Goal: Task Accomplishment & Management: Use online tool/utility

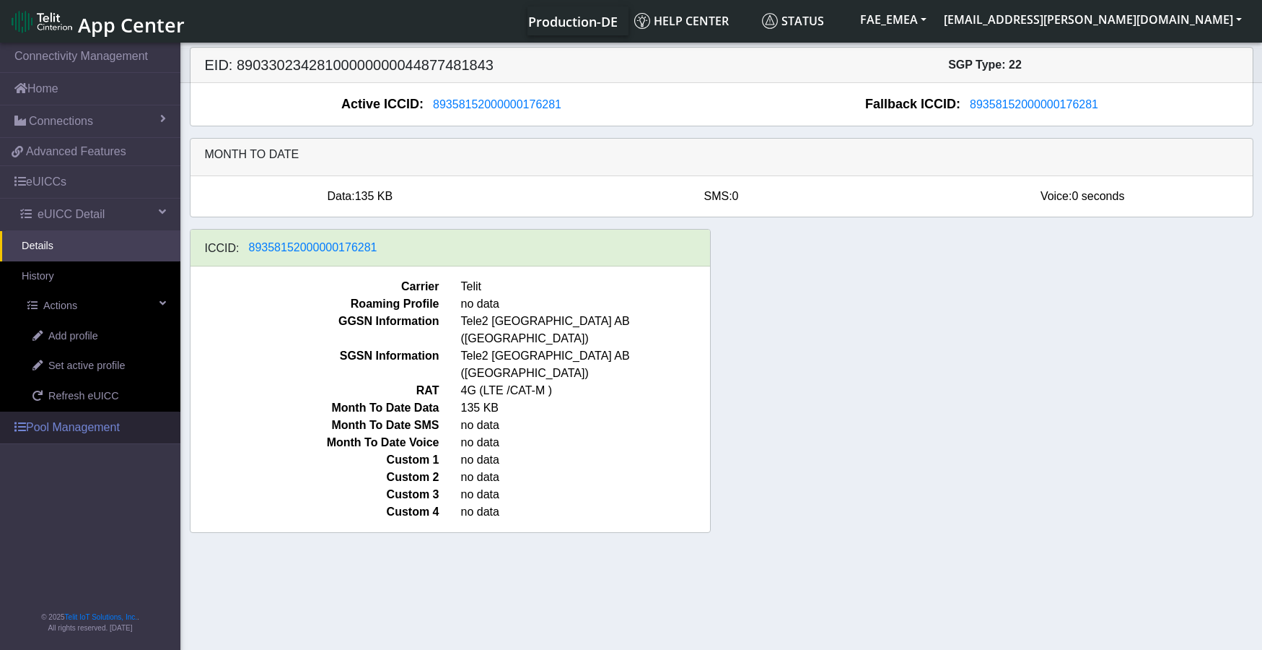
click at [32, 429] on link "Pool Management" at bounding box center [90, 427] width 180 height 32
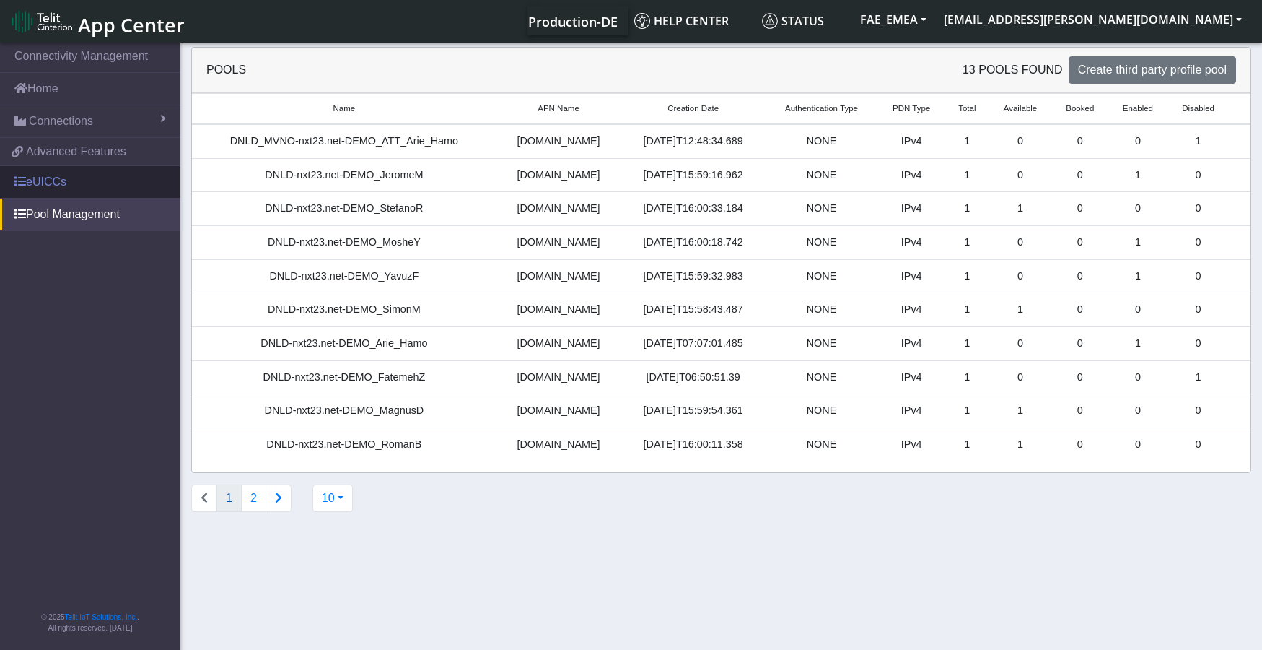
click at [53, 182] on link "eUICCs" at bounding box center [90, 182] width 180 height 32
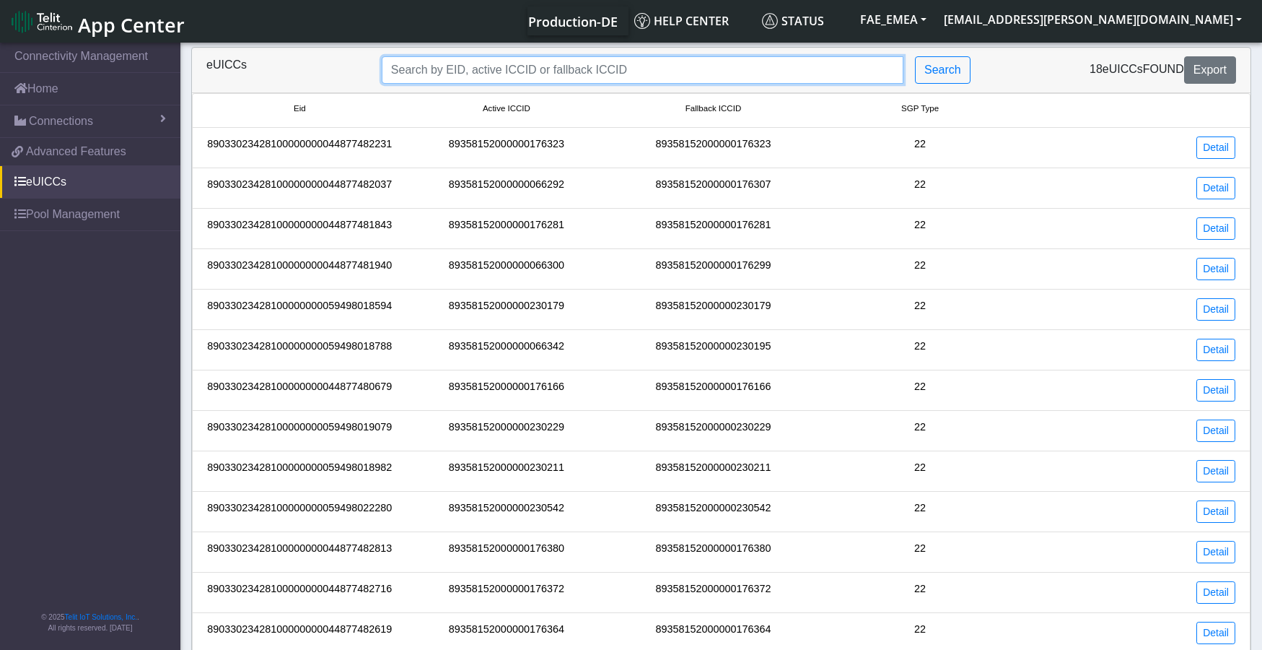
drag, startPoint x: 585, startPoint y: 68, endPoint x: 580, endPoint y: 89, distance: 22.2
click at [585, 68] on input "Search..." at bounding box center [643, 69] width 522 height 27
paste input "89358152000000176281"
type input "89358152000000176281"
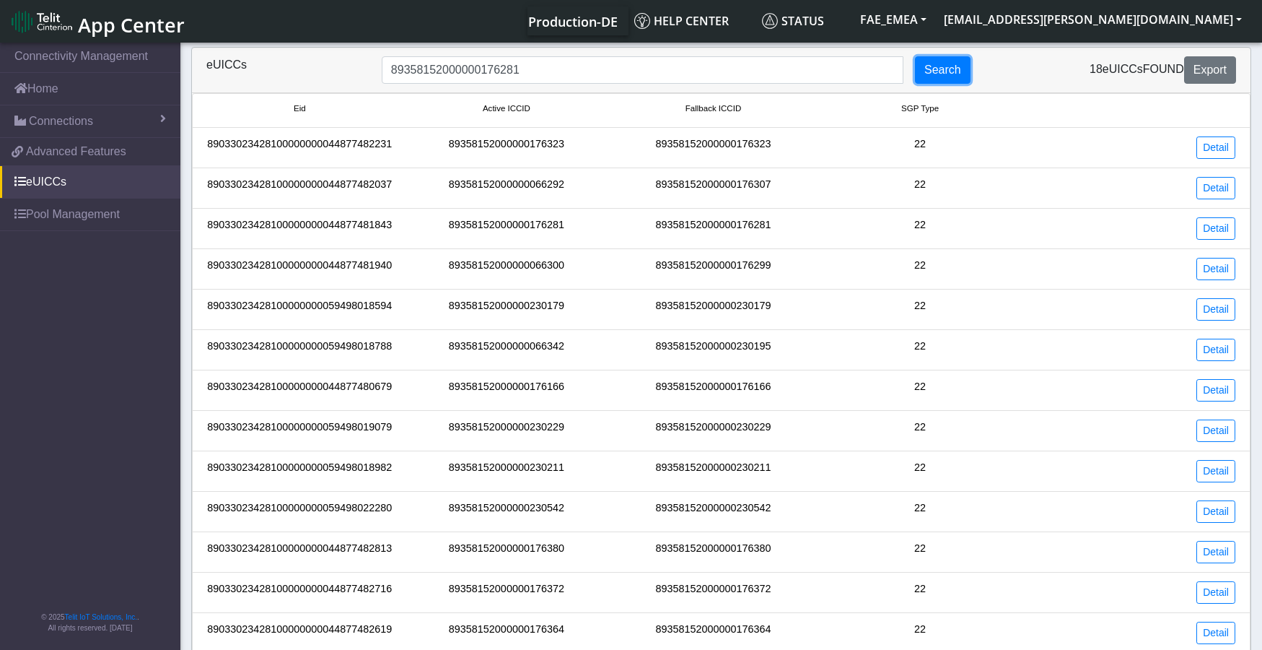
drag, startPoint x: 961, startPoint y: 62, endPoint x: 959, endPoint y: 71, distance: 8.9
click at [961, 64] on button "Search" at bounding box center [943, 69] width 56 height 27
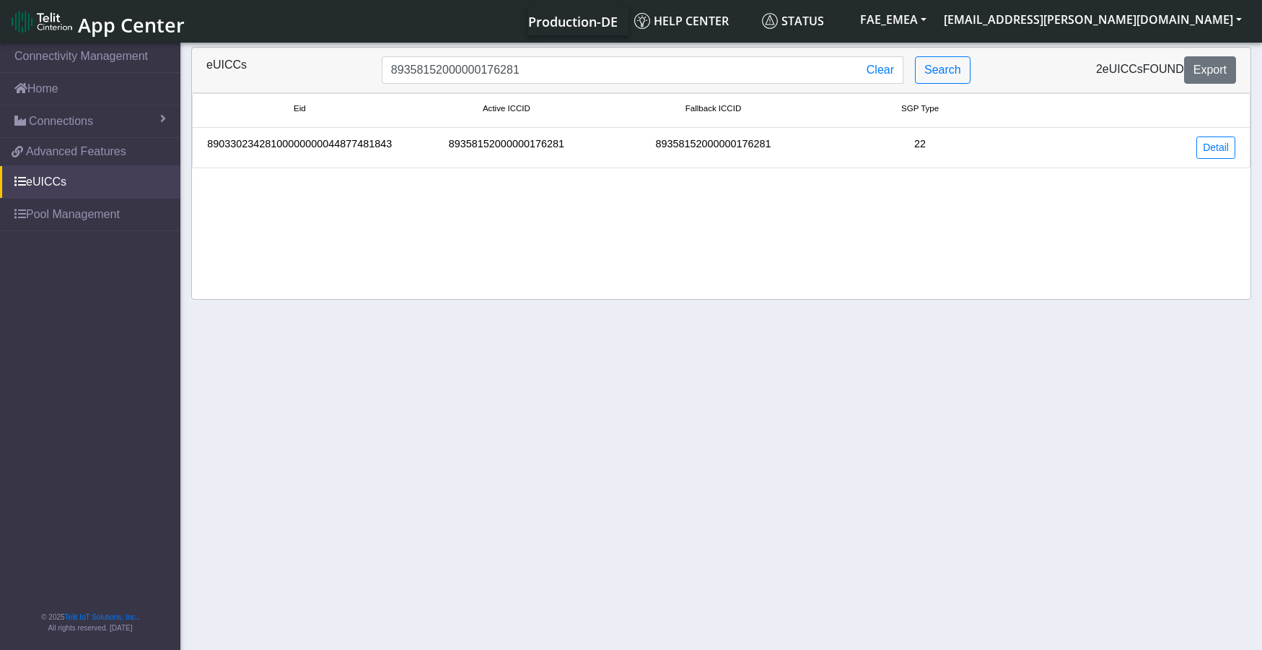
click at [250, 144] on div "89033023428100000000044877481843" at bounding box center [299, 147] width 207 height 22
click at [1219, 147] on link "Detail" at bounding box center [1216, 147] width 39 height 22
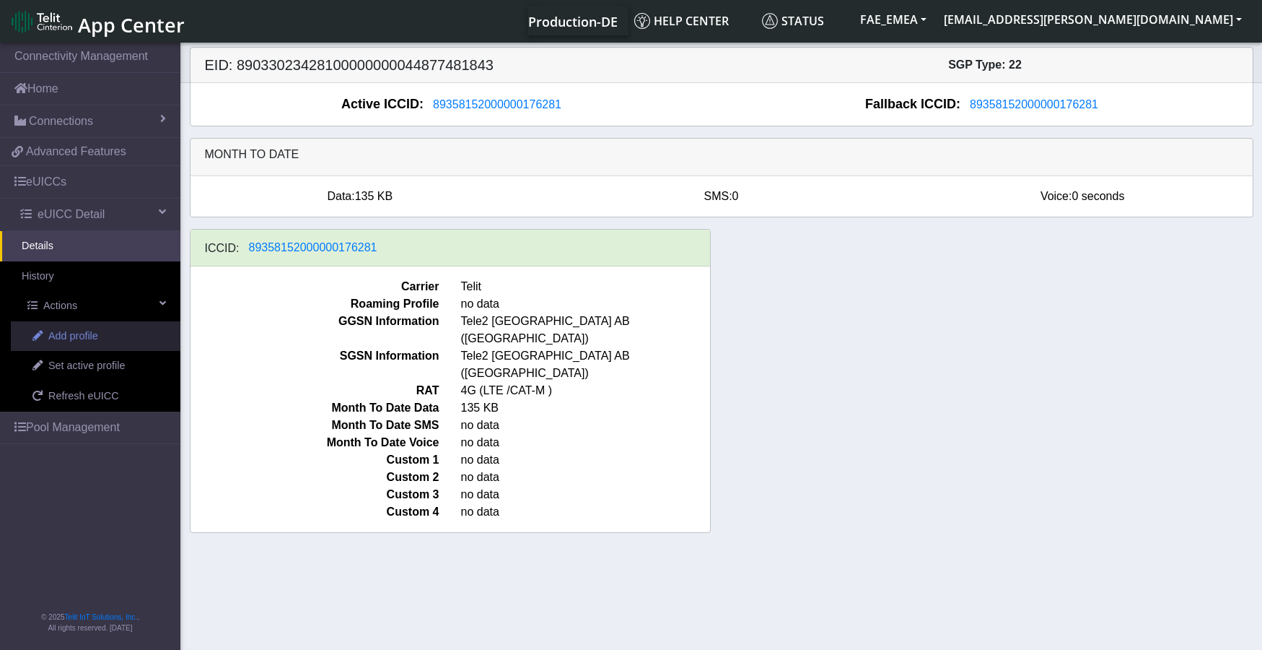
click at [69, 338] on span "Add profile" at bounding box center [73, 336] width 50 height 16
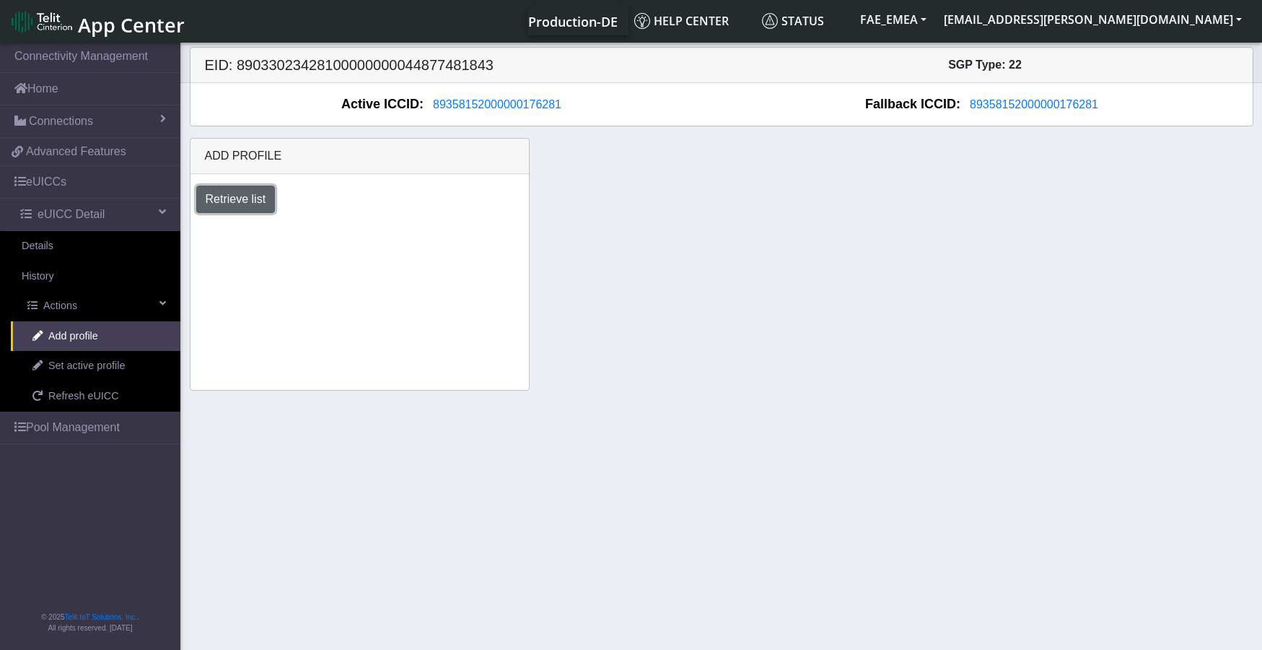
click at [224, 200] on button "Retrieve list" at bounding box center [235, 198] width 79 height 27
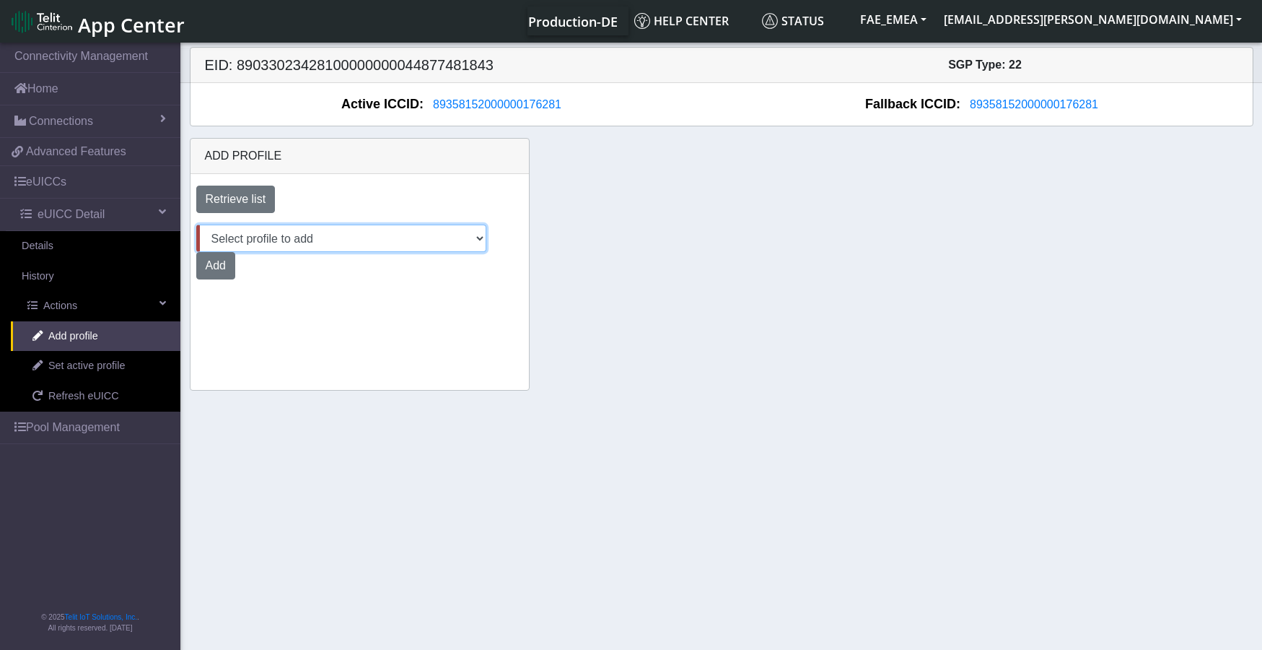
click at [473, 240] on select "Select profile to add DNLD_MVNO-nxt23.net-DEMO_ATT_Arie_Hamo DNLD-nxt23.net-DEM…" at bounding box center [341, 237] width 290 height 27
select select "9f32e529-9e5d-49a6-97e7-4318942b75da"
click at [196, 224] on select "Select profile to add DNLD_MVNO-nxt23.net-DEMO_ATT_Arie_Hamo DNLD-nxt23.net-DEM…" at bounding box center [341, 237] width 290 height 27
click at [217, 268] on button "Add" at bounding box center [215, 265] width 39 height 27
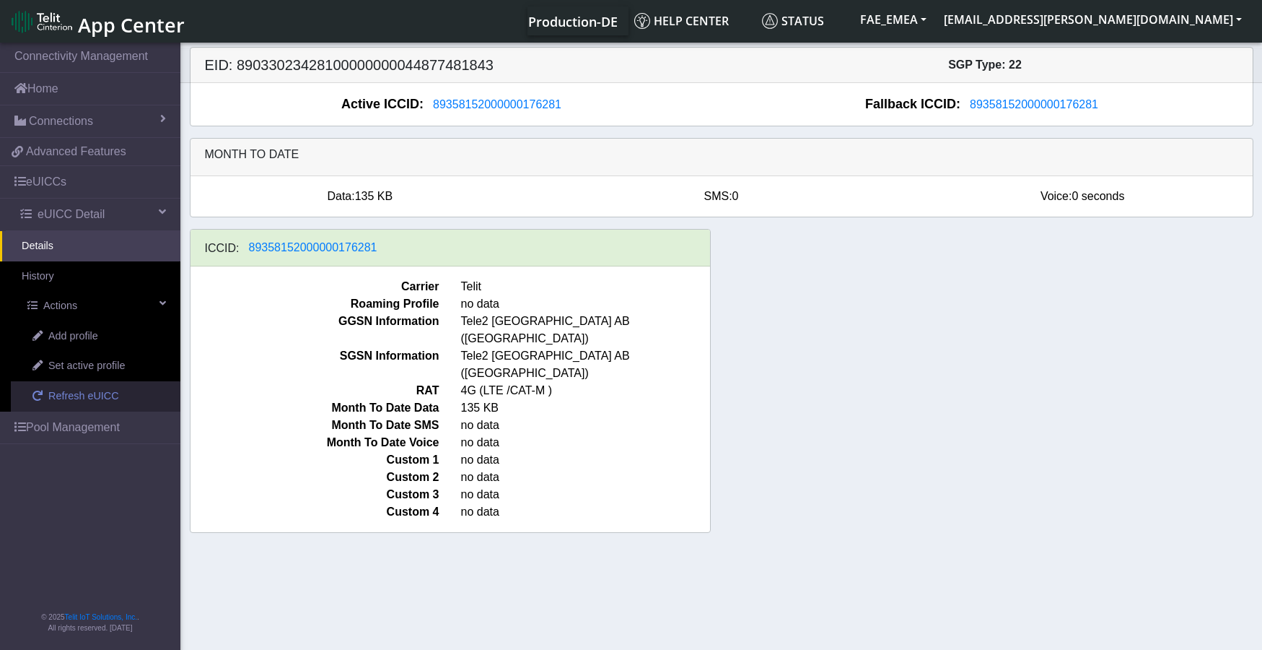
click at [75, 395] on span "Refresh eUICC" at bounding box center [83, 396] width 71 height 16
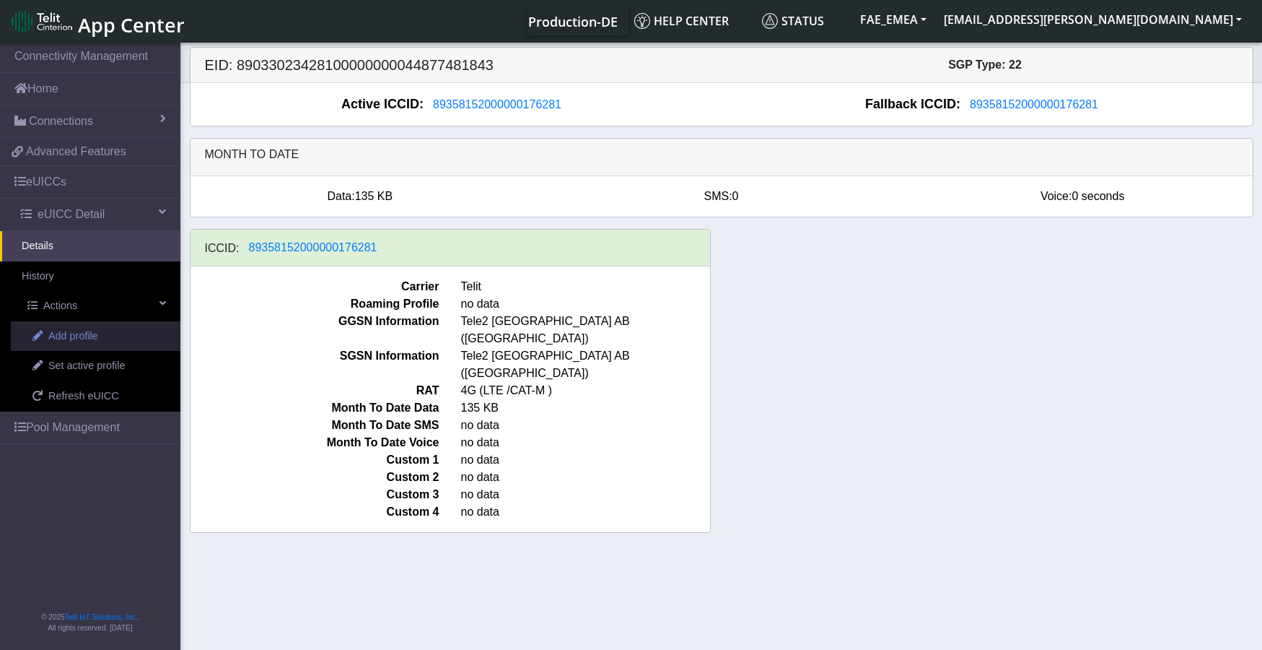
click at [79, 338] on span "Add profile" at bounding box center [73, 336] width 50 height 16
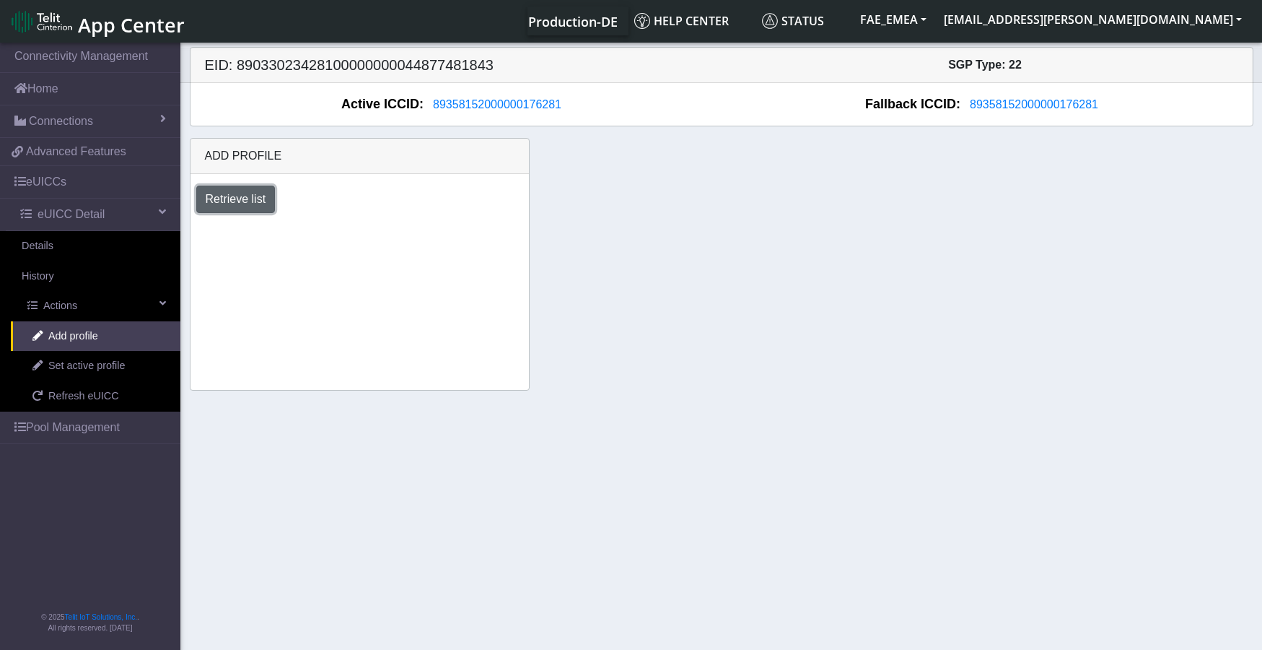
click at [214, 201] on button "Retrieve list" at bounding box center [235, 198] width 79 height 27
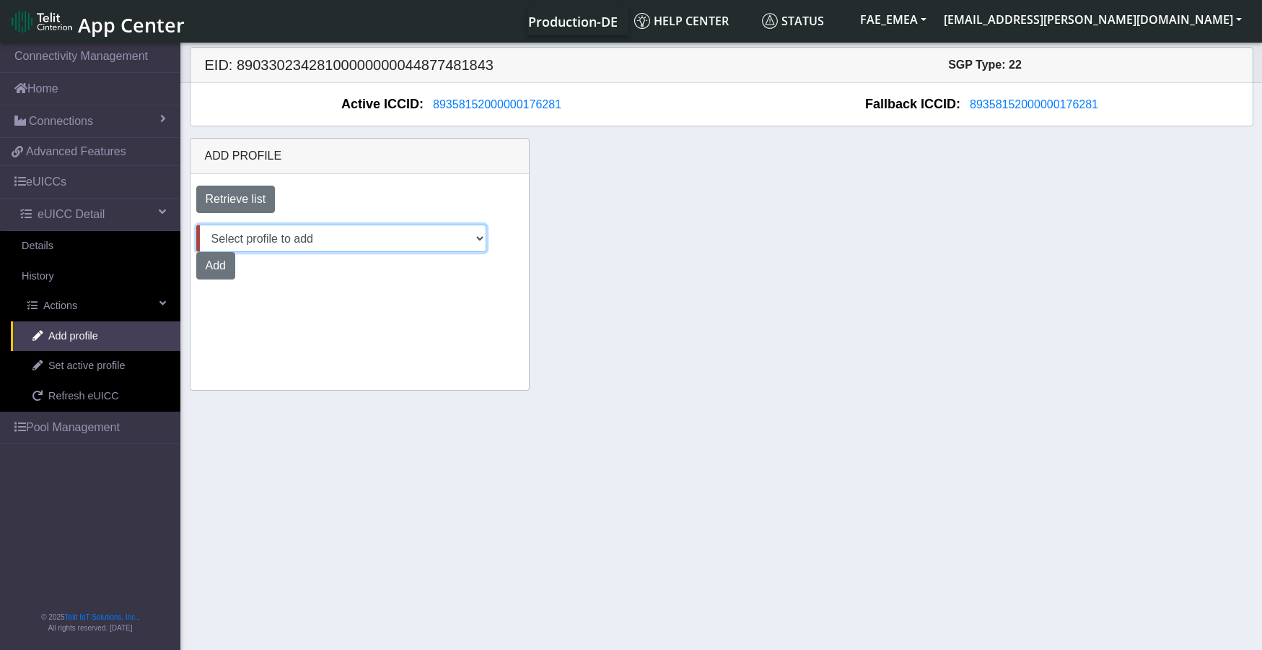
click at [252, 231] on select "Select profile to add DNLD_MVNO-nxt23.net-DEMO_ATT_Arie_Hamo DNLD-nxt23.net-DEM…" at bounding box center [341, 237] width 290 height 27
select select "9f32e529-9e5d-49a6-97e7-4318942b75da"
click at [196, 224] on select "Select profile to add DNLD_MVNO-nxt23.net-DEMO_ATT_Arie_Hamo DNLD-nxt23.net-DEM…" at bounding box center [341, 237] width 290 height 27
click at [221, 262] on button "Add" at bounding box center [215, 265] width 39 height 27
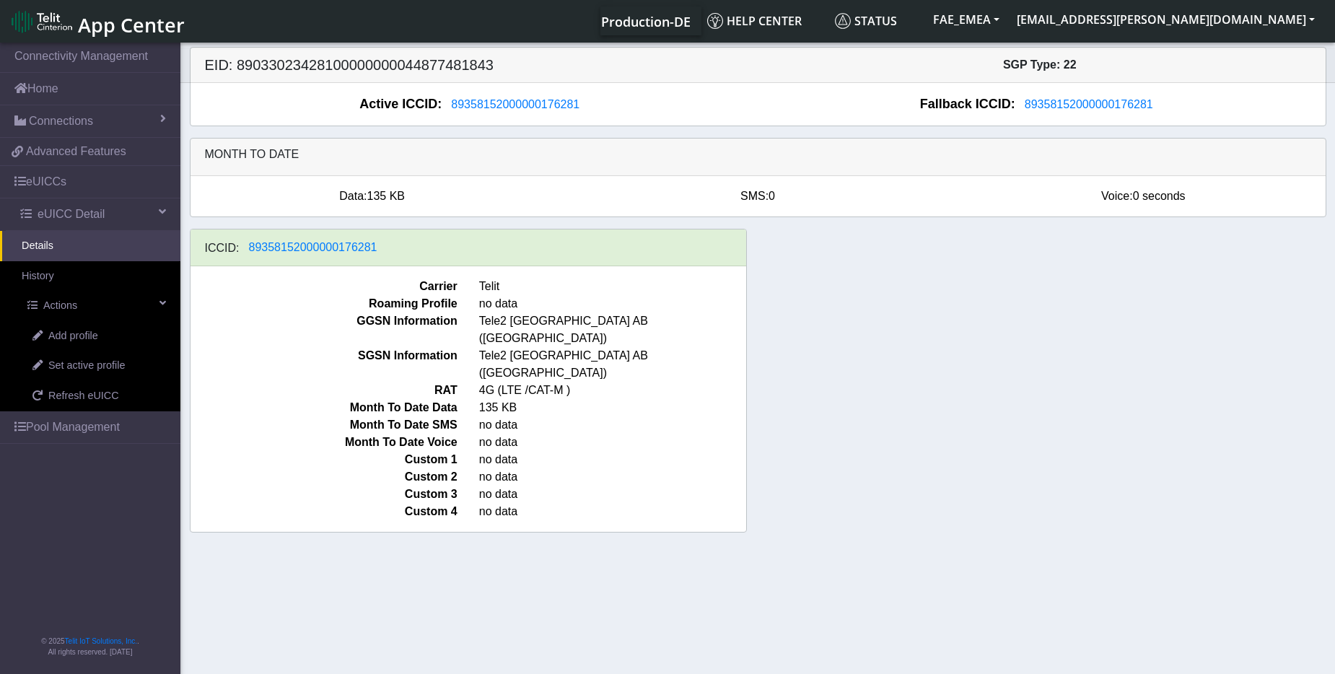
click at [906, 325] on div "ICCID: 89358152000000176281 Carrier Telit Roaming Profile no data GGSN Informat…" at bounding box center [758, 386] width 1158 height 315
